Goal: Information Seeking & Learning: Compare options

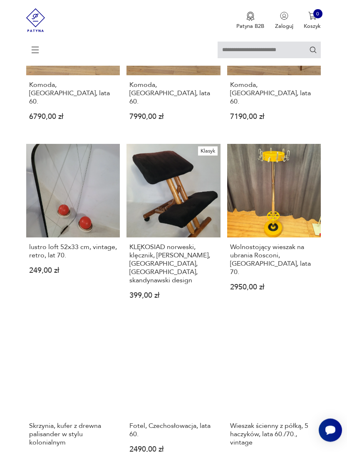
scroll to position [411, 0]
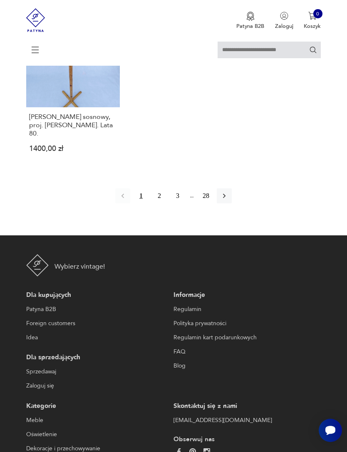
click at [158, 203] on button "2" at bounding box center [159, 195] width 15 height 15
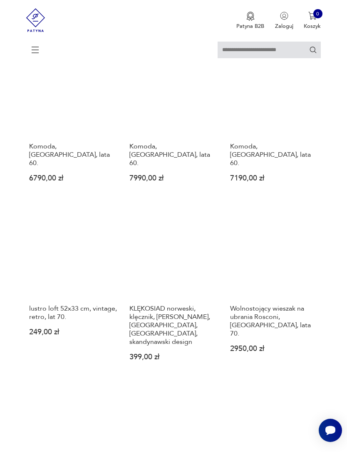
scroll to position [152, 0]
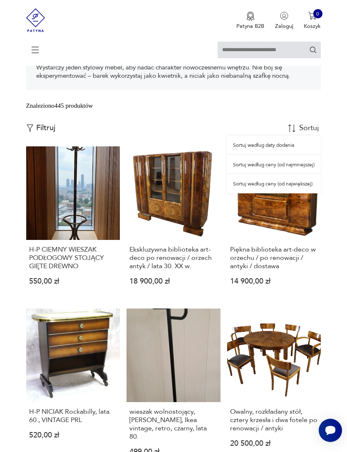
click at [308, 193] on div "Sortuj według ceny (od największej)" at bounding box center [274, 183] width 94 height 19
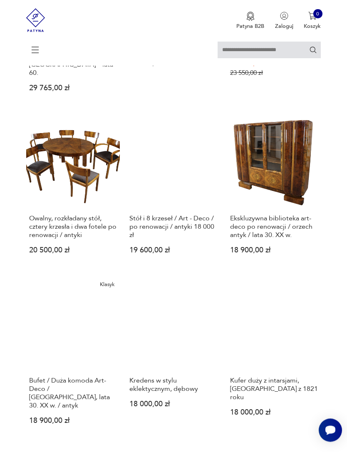
scroll to position [728, 0]
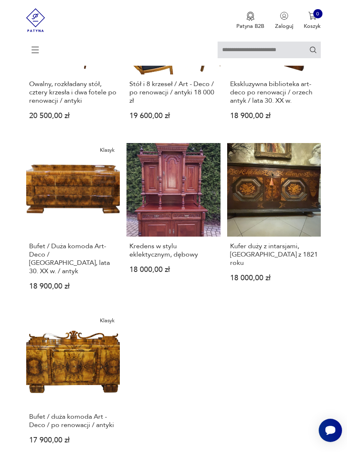
click at [302, 239] on link "Kufer duży z intarsjami, [GEOGRAPHIC_DATA] z 1821 roku 18 000,00 zł" at bounding box center [274, 223] width 94 height 160
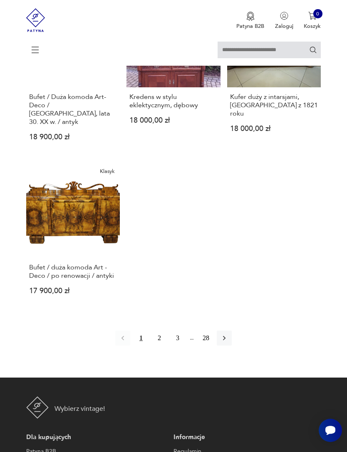
scroll to position [1062, 0]
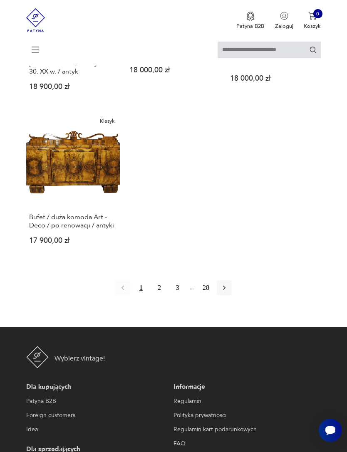
click at [161, 295] on button "2" at bounding box center [159, 287] width 15 height 15
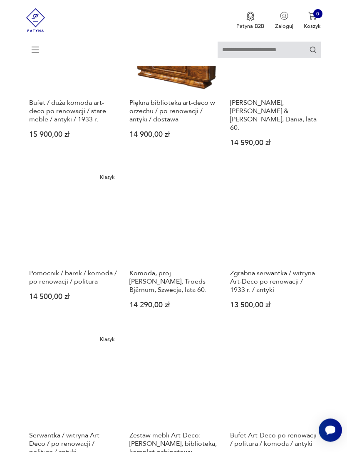
scroll to position [461, 0]
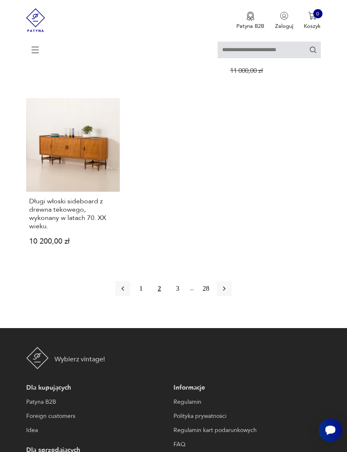
click at [179, 297] on button "3" at bounding box center [177, 289] width 15 height 15
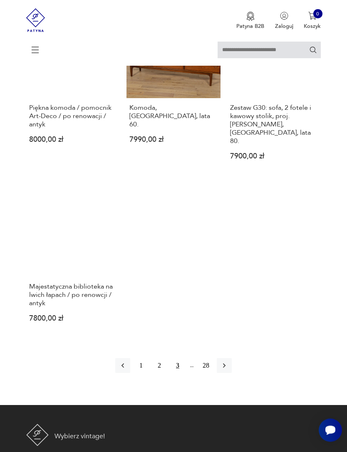
scroll to position [975, 0]
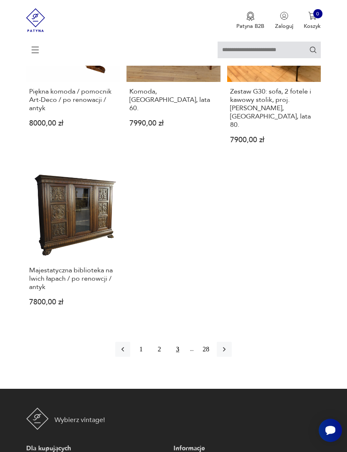
click at [93, 238] on link "Majestatyczna biblioteka na lwich łapach / po renowcji / antyk 7800,00 zł" at bounding box center [73, 242] width 94 height 151
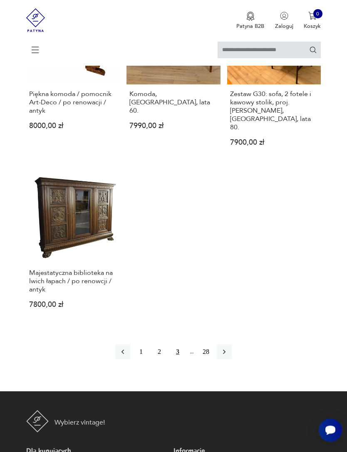
scroll to position [985, 0]
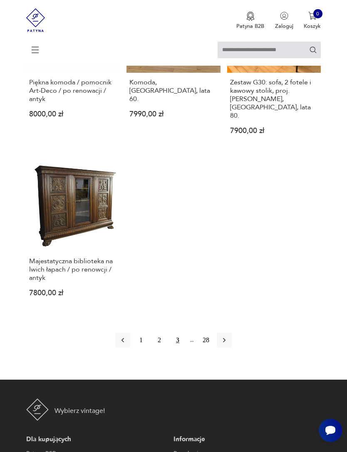
click at [225, 343] on icon "button" at bounding box center [224, 340] width 2 height 5
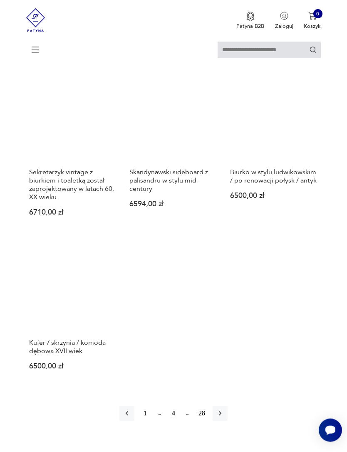
scroll to position [923, 0]
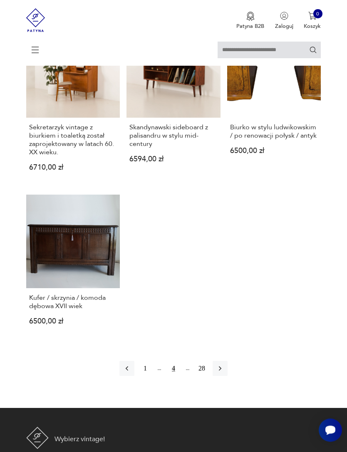
click at [224, 373] on icon "button" at bounding box center [220, 369] width 8 height 8
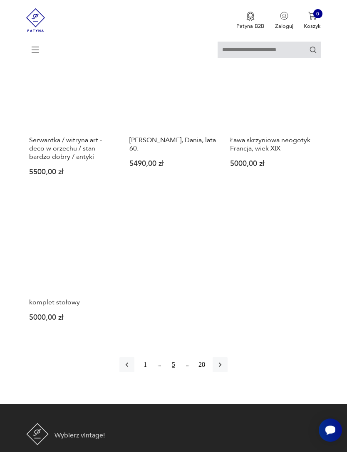
scroll to position [941, 0]
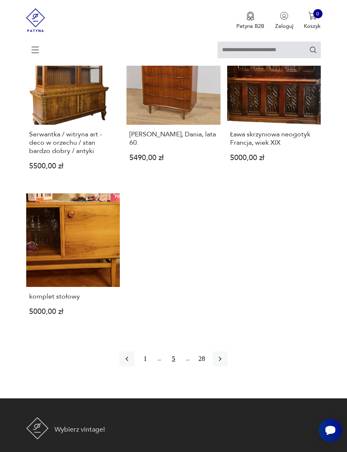
click at [228, 366] on button "button" at bounding box center [220, 358] width 15 height 15
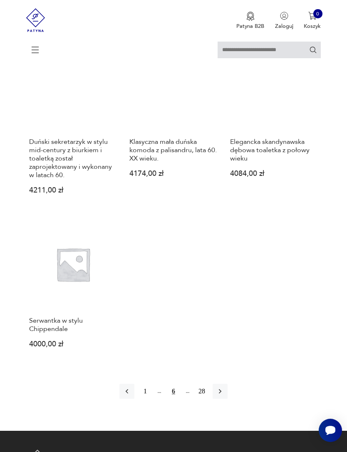
scroll to position [943, 0]
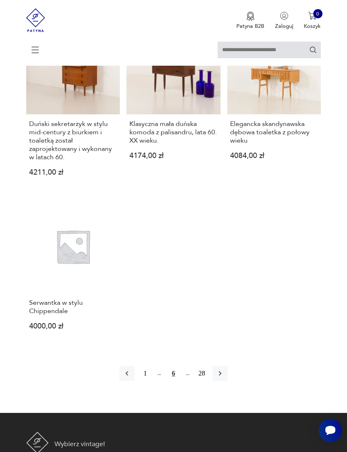
click at [224, 378] on icon "button" at bounding box center [220, 373] width 8 height 8
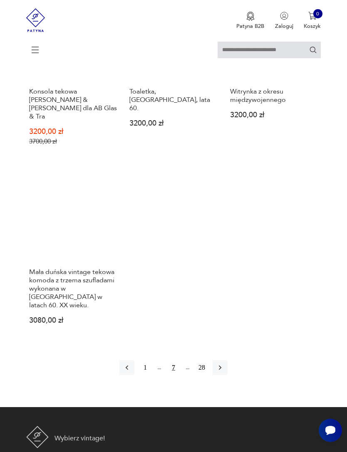
scroll to position [990, 0]
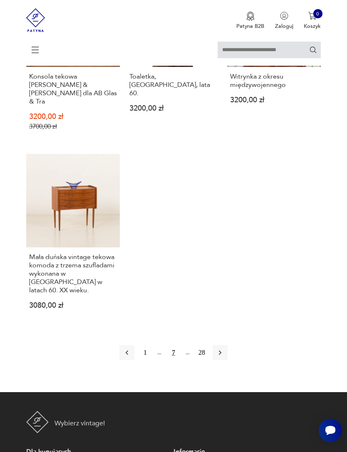
click at [224, 357] on icon "button" at bounding box center [220, 353] width 8 height 8
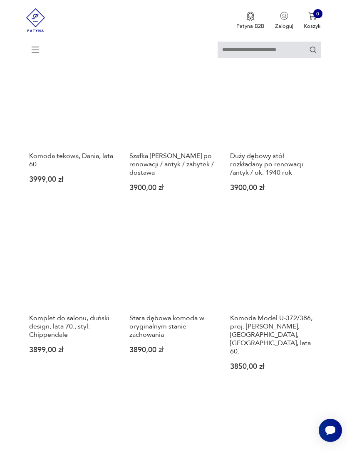
scroll to position [152, 0]
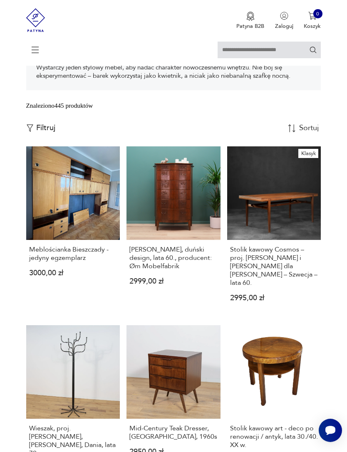
click at [185, 244] on link "[PERSON_NAME], duński design, lata 60., producent: Øm Mobelfabrik 2999,00 zł" at bounding box center [173, 230] width 94 height 168
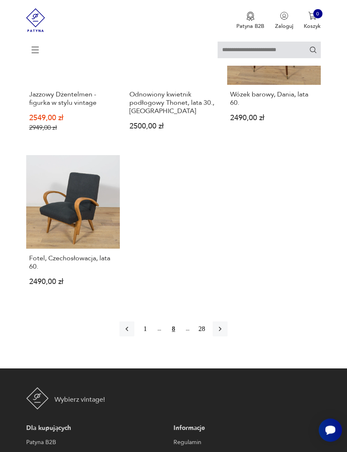
scroll to position [1058, 0]
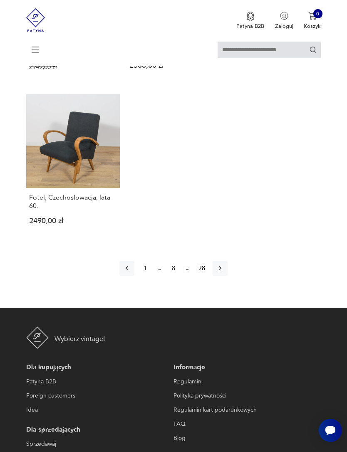
click at [224, 272] on icon "button" at bounding box center [220, 268] width 8 height 8
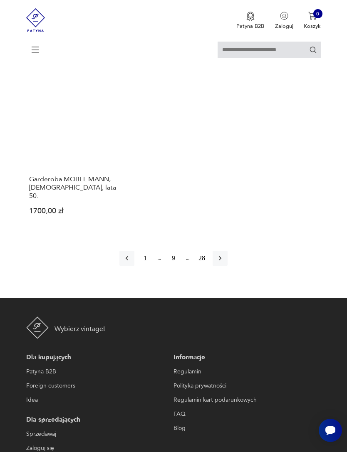
scroll to position [1075, 0]
